Goal: Task Accomplishment & Management: Complete application form

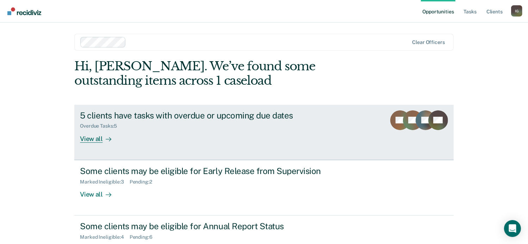
scroll to position [26, 0]
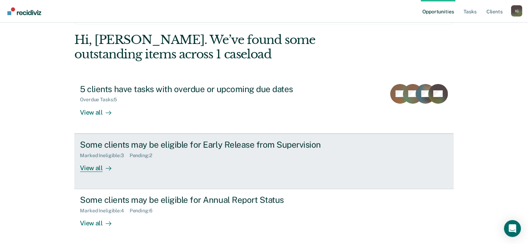
click at [277, 152] on div "Marked Ineligible : 3 Pending : 2" at bounding box center [203, 154] width 247 height 9
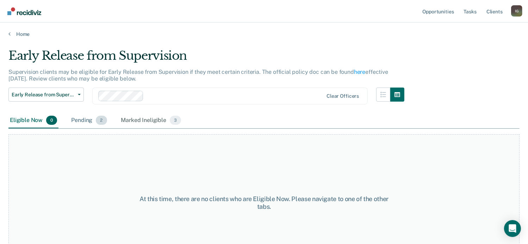
click at [101, 120] on span "2" at bounding box center [101, 120] width 11 height 9
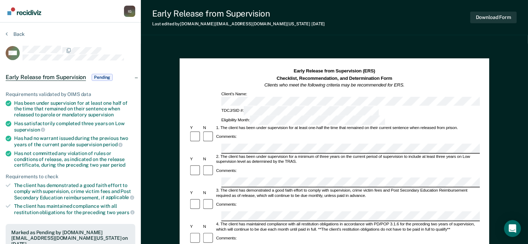
scroll to position [141, 0]
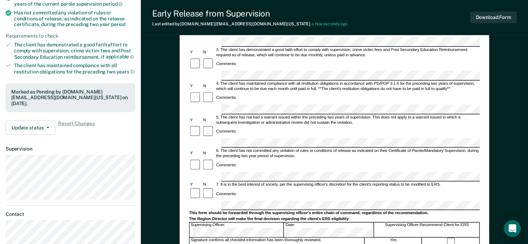
click at [495, 16] on button "Download Form" at bounding box center [493, 18] width 46 height 12
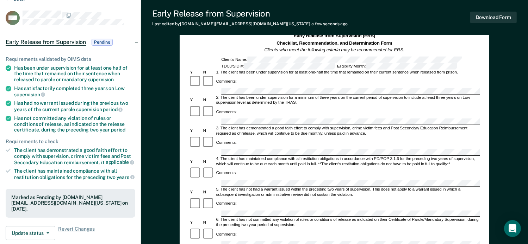
scroll to position [0, 0]
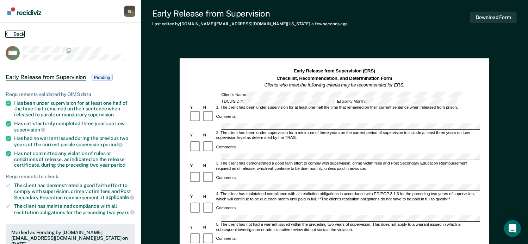
click at [18, 36] on button "Back" at bounding box center [15, 34] width 19 height 6
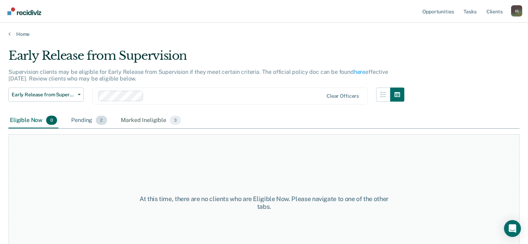
click at [104, 119] on span "2" at bounding box center [101, 120] width 11 height 9
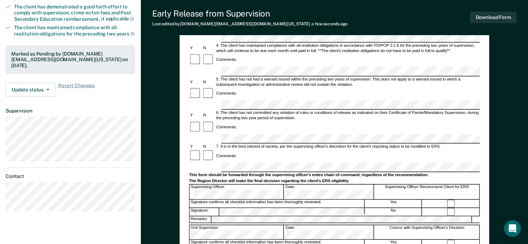
scroll to position [176, 0]
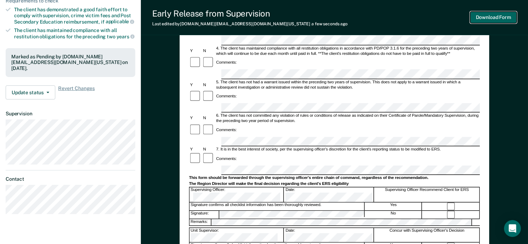
click at [482, 16] on button "Download Form" at bounding box center [493, 18] width 46 height 12
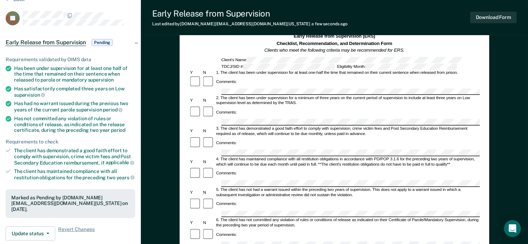
scroll to position [0, 0]
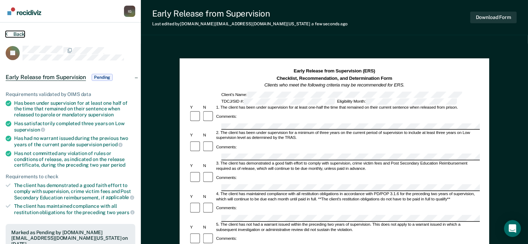
click at [11, 33] on button "Back" at bounding box center [15, 34] width 19 height 6
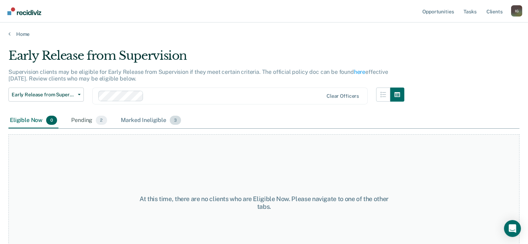
click at [176, 121] on span "3" at bounding box center [175, 120] width 11 height 9
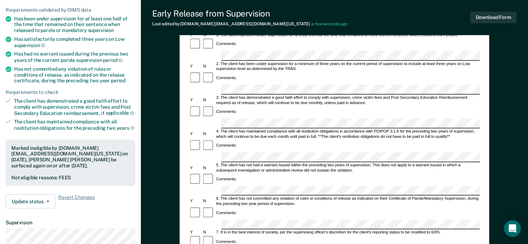
scroll to position [35, 0]
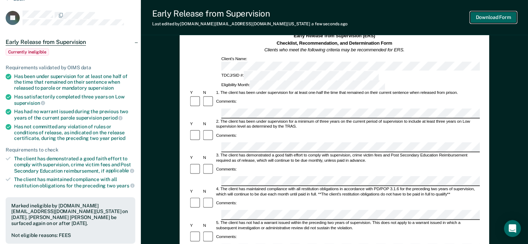
click at [487, 20] on button "Download Form" at bounding box center [493, 18] width 46 height 12
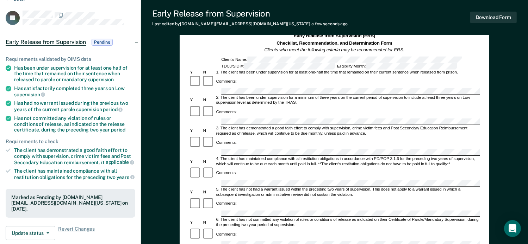
scroll to position [0, 0]
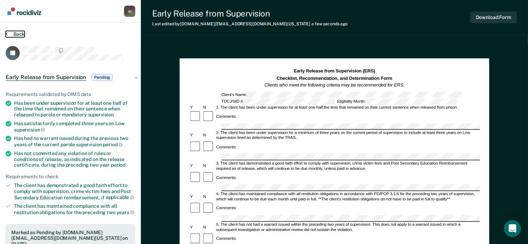
click at [18, 33] on button "Back" at bounding box center [15, 34] width 19 height 6
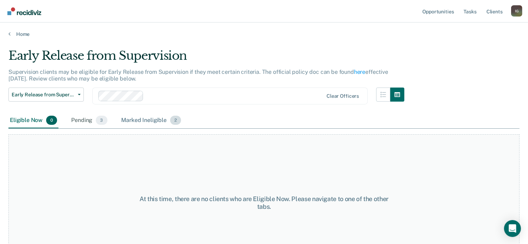
click at [178, 121] on span "2" at bounding box center [175, 120] width 11 height 9
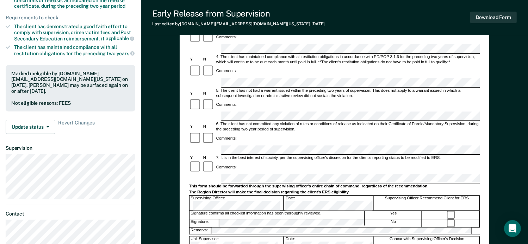
scroll to position [176, 0]
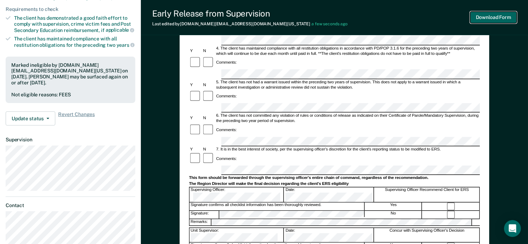
click at [488, 17] on button "Download Form" at bounding box center [493, 18] width 46 height 12
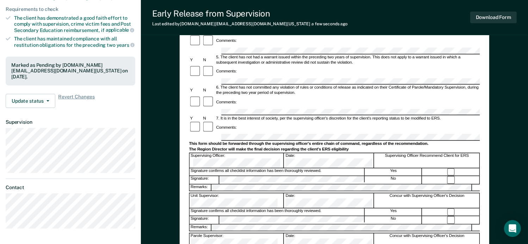
scroll to position [27, 0]
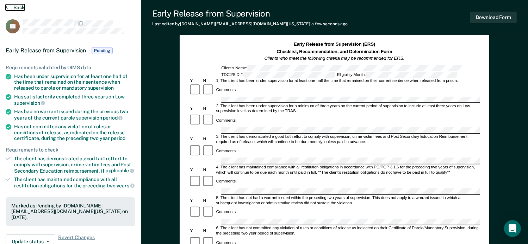
click at [17, 7] on button "Back" at bounding box center [15, 7] width 19 height 6
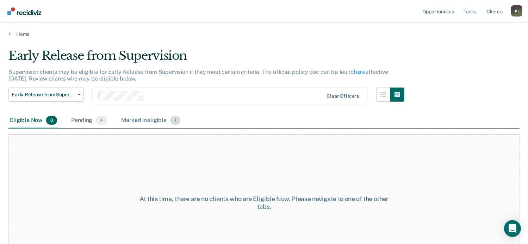
click at [174, 121] on span "1" at bounding box center [175, 120] width 10 height 9
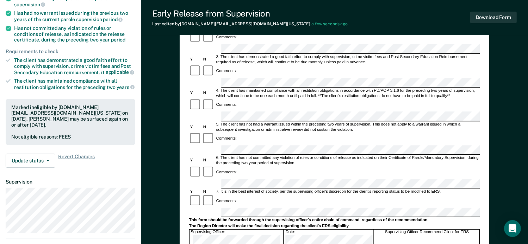
scroll to position [176, 0]
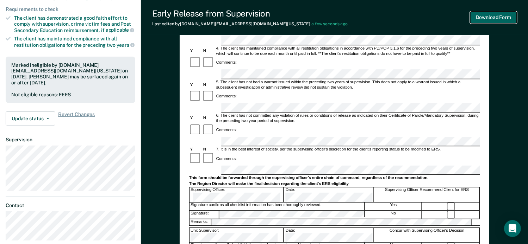
click at [491, 20] on button "Download Form" at bounding box center [493, 18] width 46 height 12
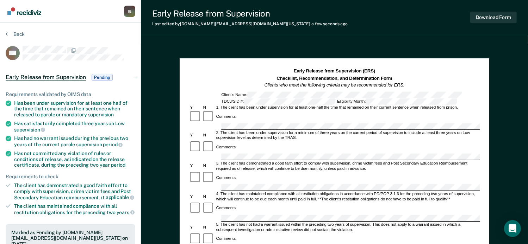
scroll to position [141, 0]
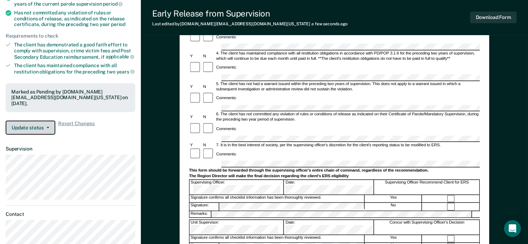
click at [45, 127] on span "button" at bounding box center [47, 127] width 6 height 1
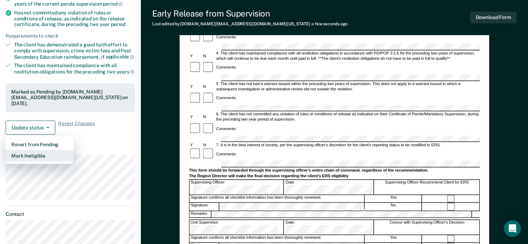
click at [45, 151] on button "Mark Ineligible" at bounding box center [40, 155] width 68 height 11
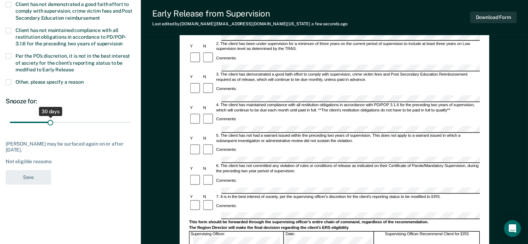
scroll to position [0, 0]
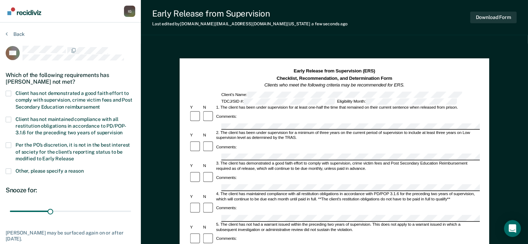
click at [8, 93] on span at bounding box center [9, 94] width 6 height 6
click at [100, 105] on input "Client has not demonstrated a good faith effort to comply with supervision, cri…" at bounding box center [100, 105] width 0 height 0
click at [8, 146] on span at bounding box center [9, 146] width 6 height 6
click at [74, 156] on input "Per the PO’s discretion, it is not in the best interest of society for the clie…" at bounding box center [74, 156] width 0 height 0
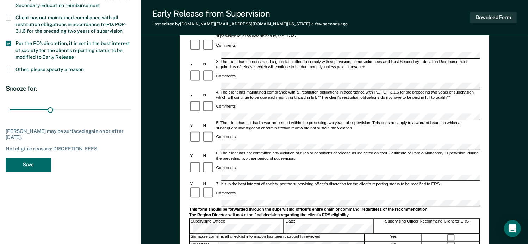
scroll to position [106, 0]
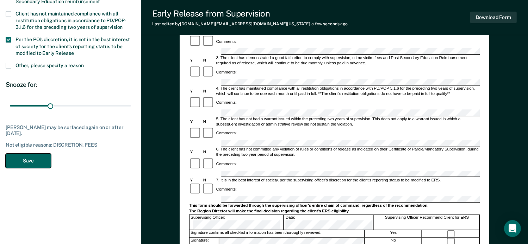
click at [21, 158] on button "Save" at bounding box center [28, 161] width 45 height 14
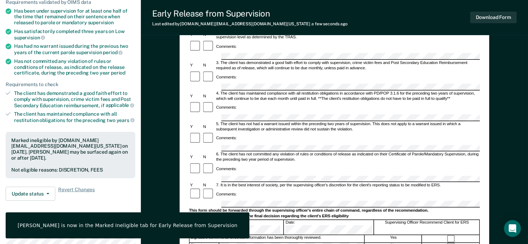
scroll to position [0, 0]
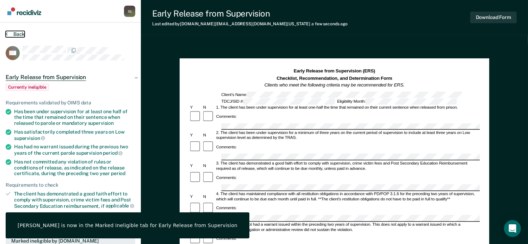
click at [13, 33] on button "Back" at bounding box center [15, 34] width 19 height 6
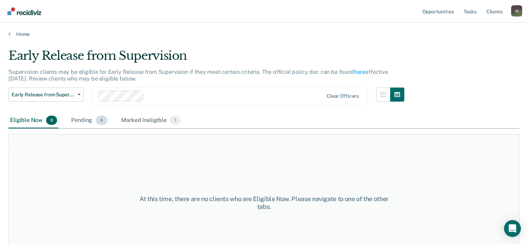
click at [102, 123] on span "4" at bounding box center [101, 120] width 11 height 9
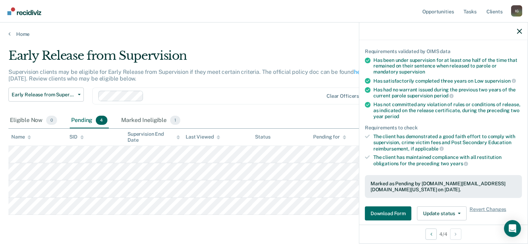
scroll to position [141, 0]
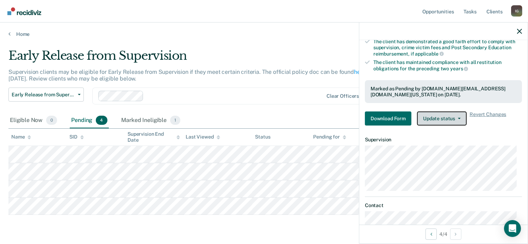
click at [434, 120] on button "Update status" at bounding box center [442, 119] width 50 height 14
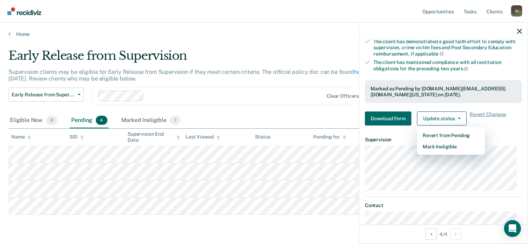
click at [283, 106] on div "Early Release from Supervision Early Release from Supervision Annual Report Sta…" at bounding box center [206, 100] width 396 height 25
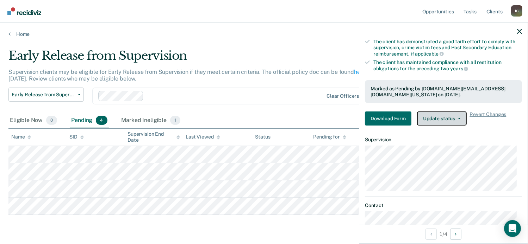
click at [458, 114] on button "Update status" at bounding box center [442, 119] width 50 height 14
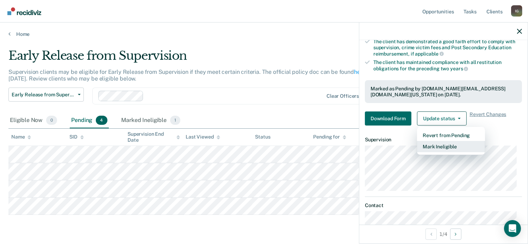
click at [455, 148] on button "Mark Ineligible" at bounding box center [451, 146] width 68 height 11
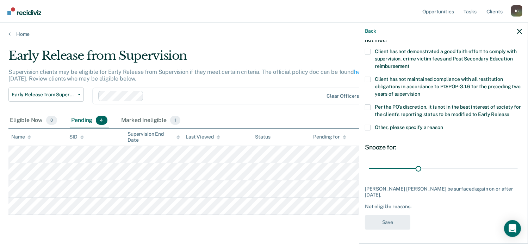
scroll to position [38, 0]
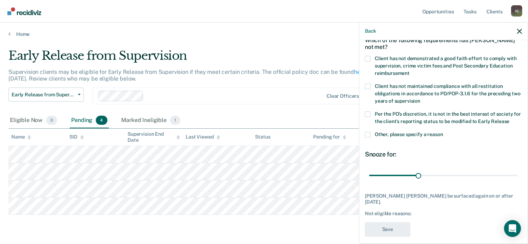
click at [368, 56] on span at bounding box center [368, 59] width 6 height 6
click at [409, 71] on input "Client has not demonstrated a good faith effort to comply with supervision, cri…" at bounding box center [409, 71] width 0 height 0
click at [368, 116] on span at bounding box center [368, 115] width 6 height 6
click at [509, 119] on input "Per the PO’s discretion, it is not in the best interest of society for the clie…" at bounding box center [509, 119] width 0 height 0
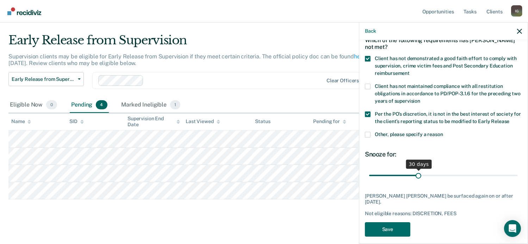
scroll to position [20, 0]
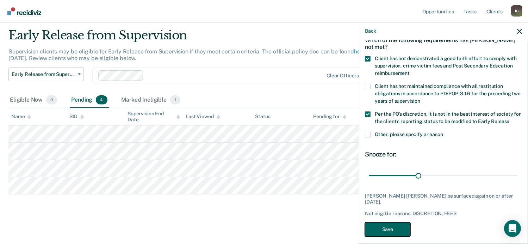
click at [400, 228] on button "Save" at bounding box center [387, 230] width 45 height 14
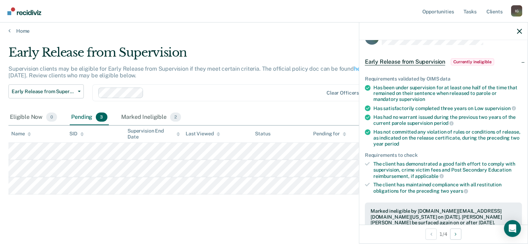
scroll to position [0, 0]
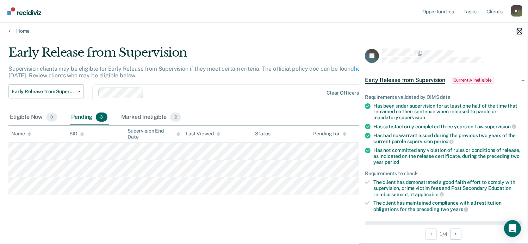
click at [520, 30] on icon "button" at bounding box center [519, 31] width 5 height 5
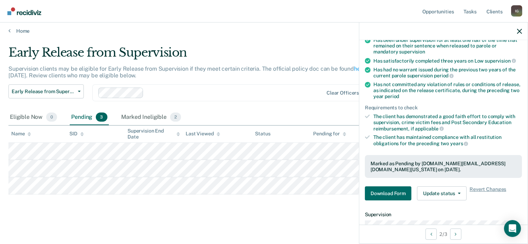
scroll to position [141, 0]
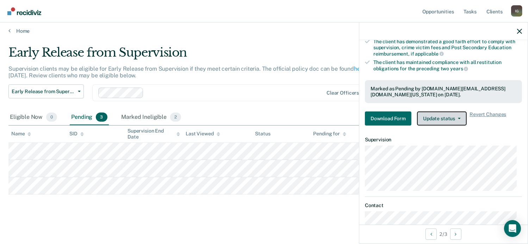
click at [428, 119] on button "Update status" at bounding box center [442, 119] width 50 height 14
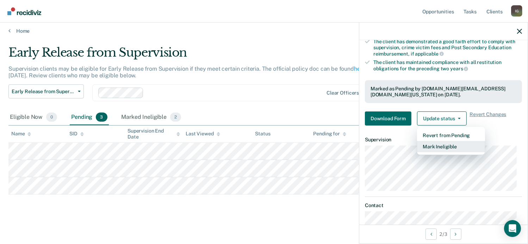
click at [439, 148] on button "Mark Ineligible" at bounding box center [451, 146] width 68 height 11
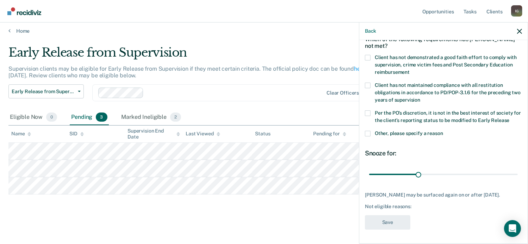
click at [368, 55] on span at bounding box center [368, 58] width 6 height 6
click at [409, 70] on input "Client has not demonstrated a good faith effort to comply with supervision, cri…" at bounding box center [409, 70] width 0 height 0
click at [368, 111] on span at bounding box center [368, 114] width 6 height 6
click at [509, 118] on input "Per the PO’s discretion, it is not in the best interest of society for the clie…" at bounding box center [509, 118] width 0 height 0
click at [403, 220] on button "Save" at bounding box center [387, 222] width 45 height 14
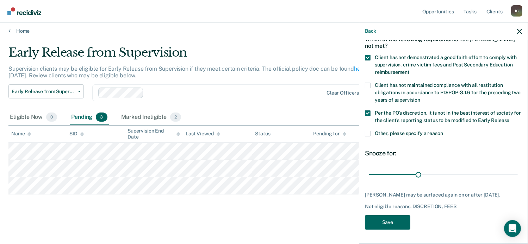
scroll to position [0, 0]
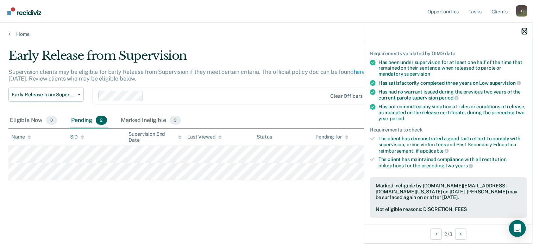
click at [525, 32] on icon "button" at bounding box center [524, 31] width 5 height 5
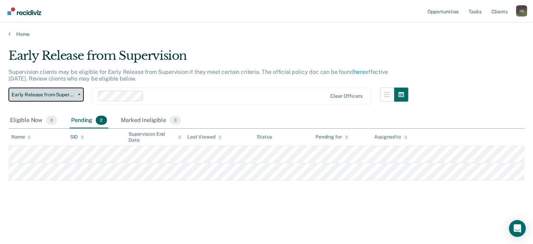
click at [77, 96] on button "Early Release from Supervision" at bounding box center [45, 95] width 75 height 14
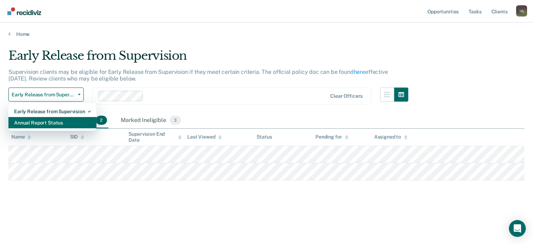
click at [75, 123] on div "Annual Report Status" at bounding box center [52, 122] width 77 height 11
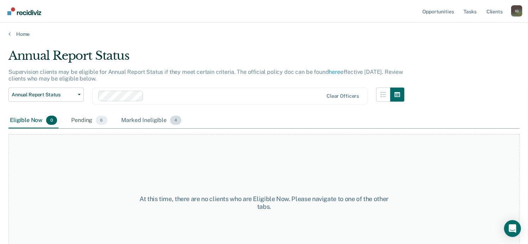
click at [174, 123] on span "4" at bounding box center [175, 120] width 11 height 9
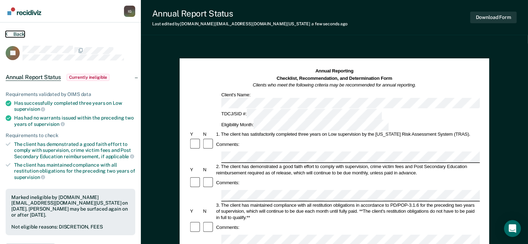
click at [20, 36] on button "Back" at bounding box center [15, 34] width 19 height 6
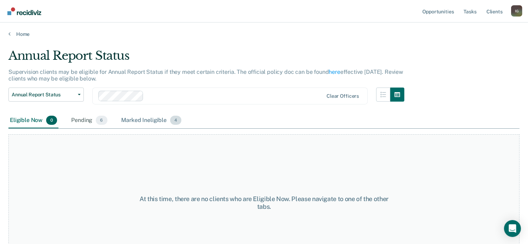
click at [176, 123] on span "4" at bounding box center [175, 120] width 11 height 9
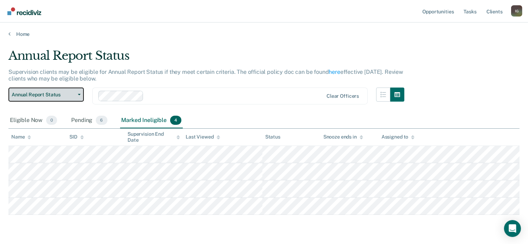
click at [55, 99] on button "Annual Report Status" at bounding box center [45, 95] width 75 height 14
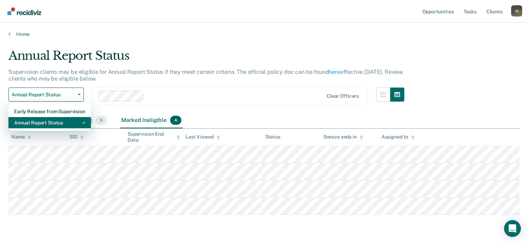
click at [64, 124] on div "Annual Report Status" at bounding box center [49, 122] width 71 height 11
